Goal: Find specific page/section: Find specific page/section

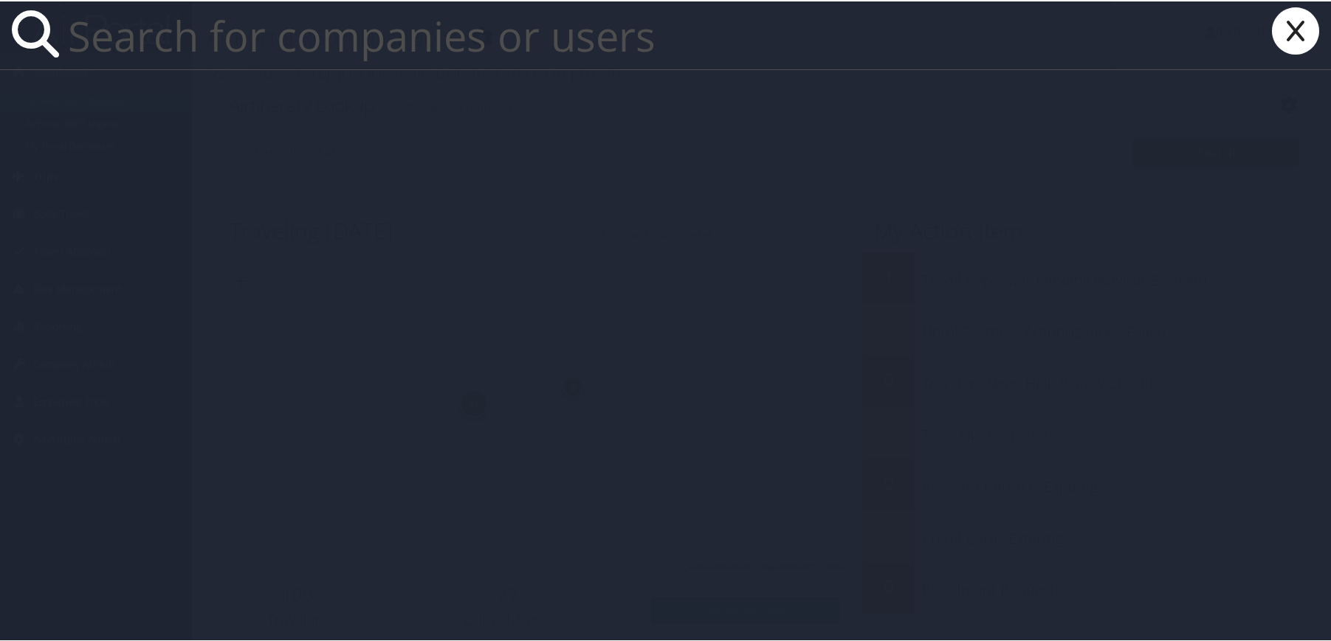
paste input "LA1532"
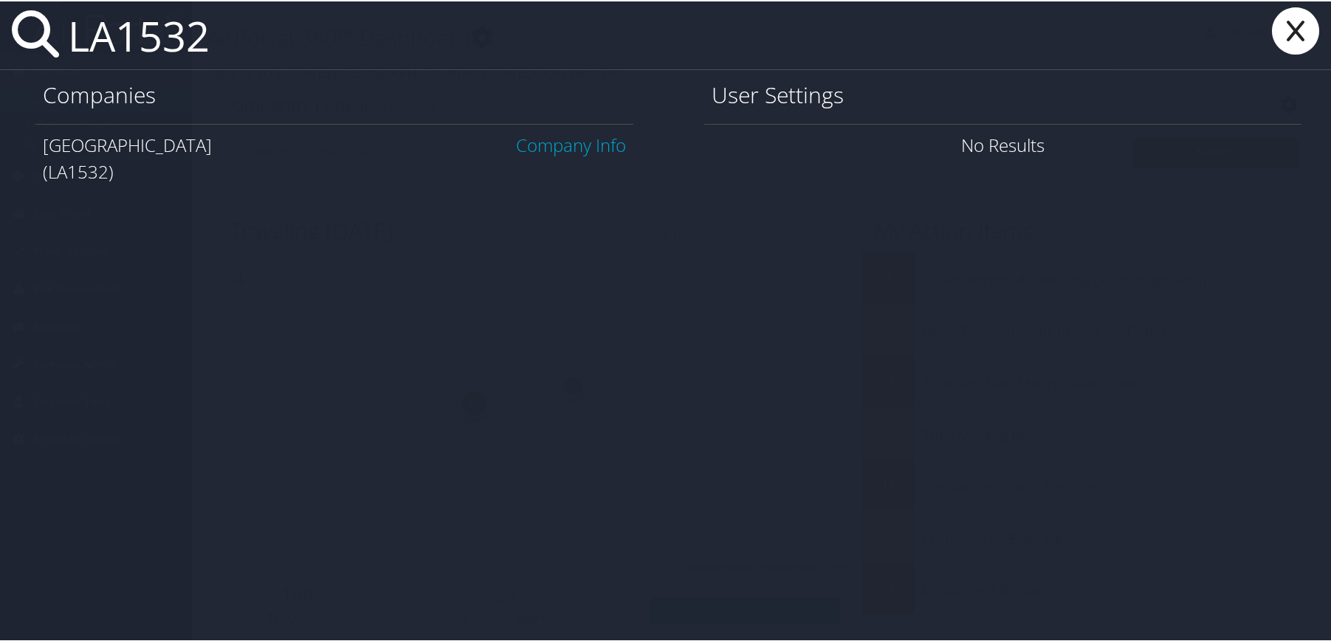
type input "LA1532"
click at [543, 145] on link "Company Info" at bounding box center [571, 143] width 110 height 24
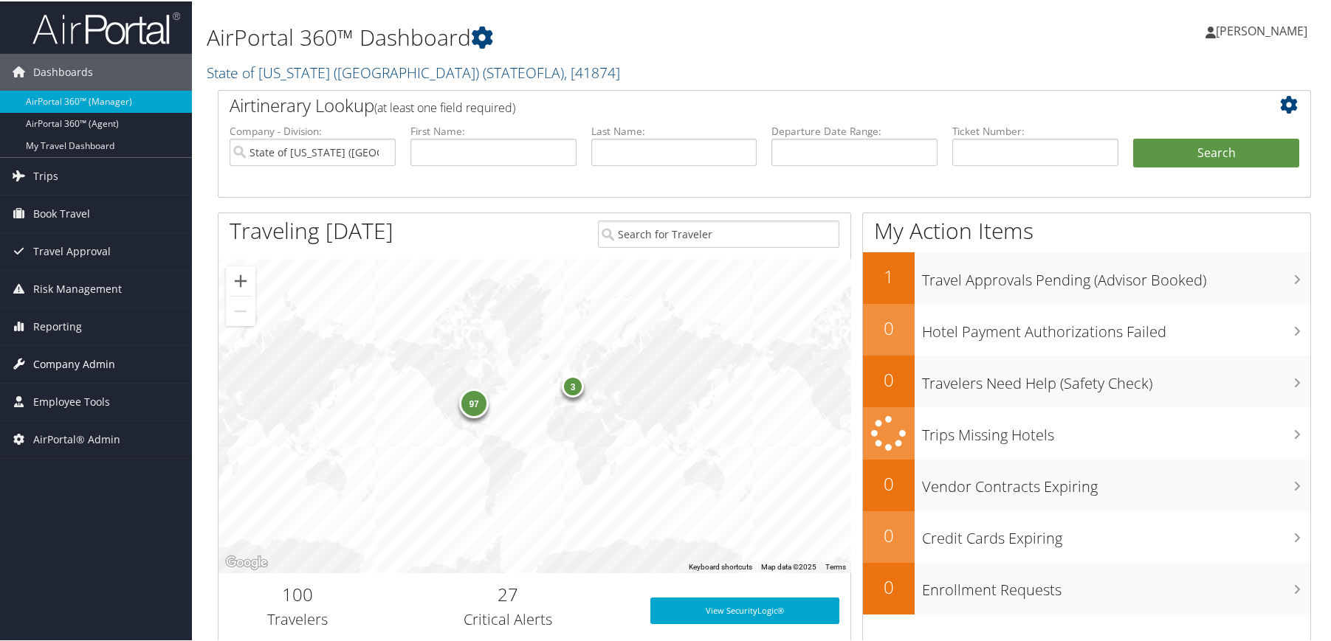
click at [101, 367] on span "Company Admin" at bounding box center [74, 363] width 82 height 37
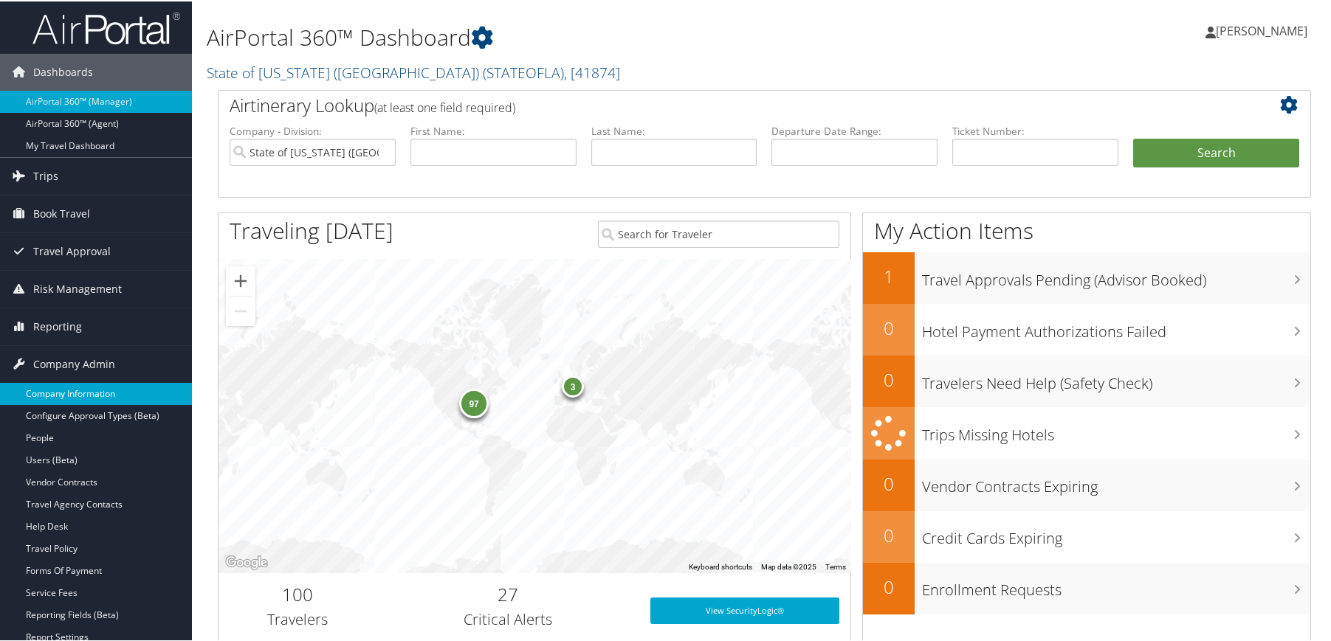
click at [78, 393] on link "Company Information" at bounding box center [96, 393] width 192 height 22
